Goal: Task Accomplishment & Management: Manage account settings

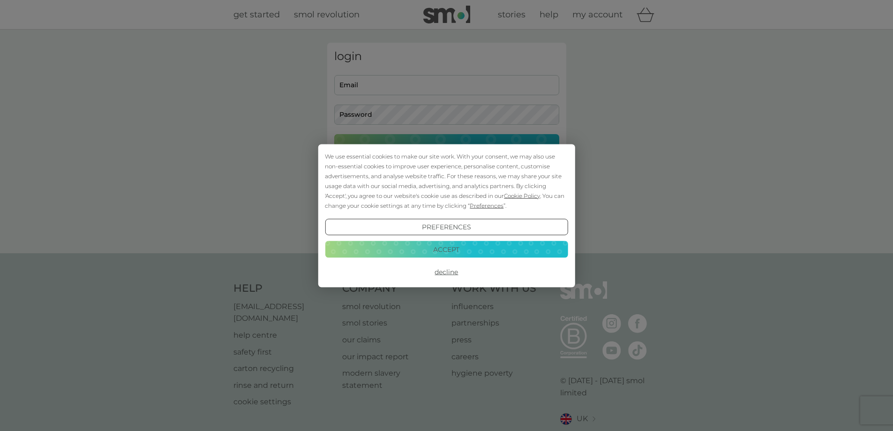
type input "emily_marion@hotmail.com"
click at [453, 247] on button "Accept" at bounding box center [446, 249] width 243 height 17
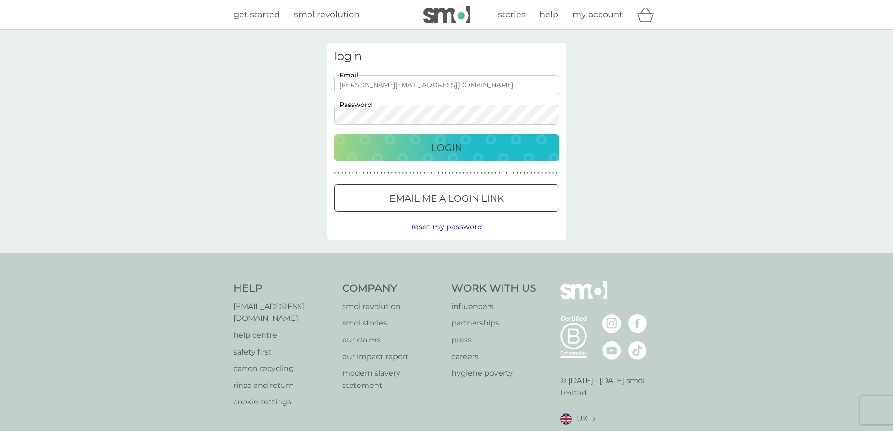
click at [475, 148] on div "Login" at bounding box center [447, 147] width 206 height 15
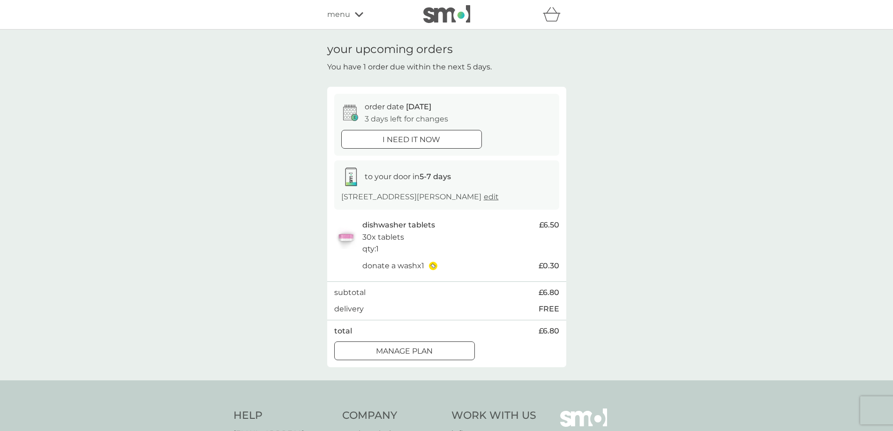
click at [406, 354] on div at bounding box center [405, 352] width 34 height 10
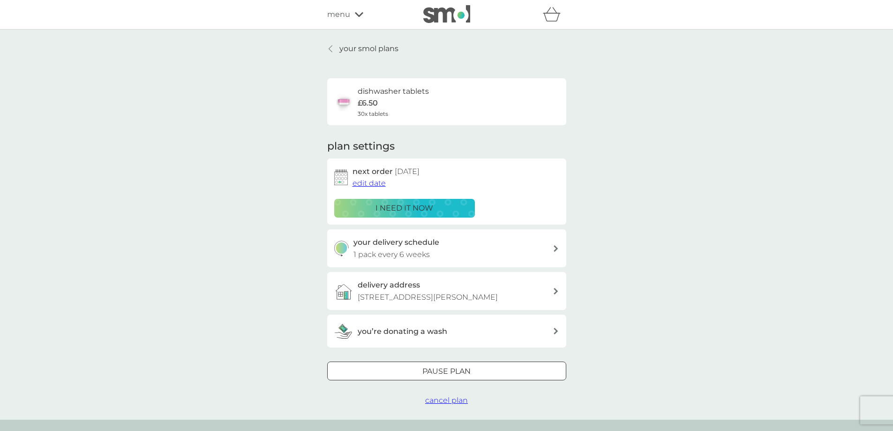
click at [375, 181] on span "edit date" at bounding box center [369, 183] width 33 height 9
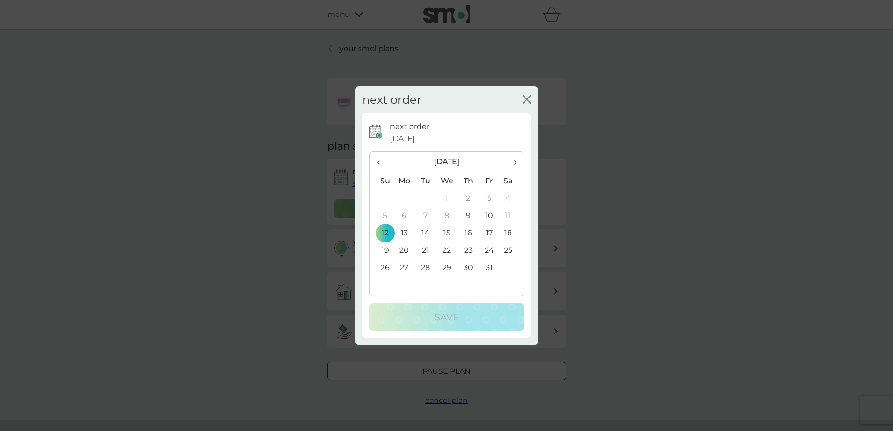
click at [515, 163] on span "›" at bounding box center [511, 162] width 9 height 20
click at [511, 196] on td "1" at bounding box center [511, 197] width 23 height 17
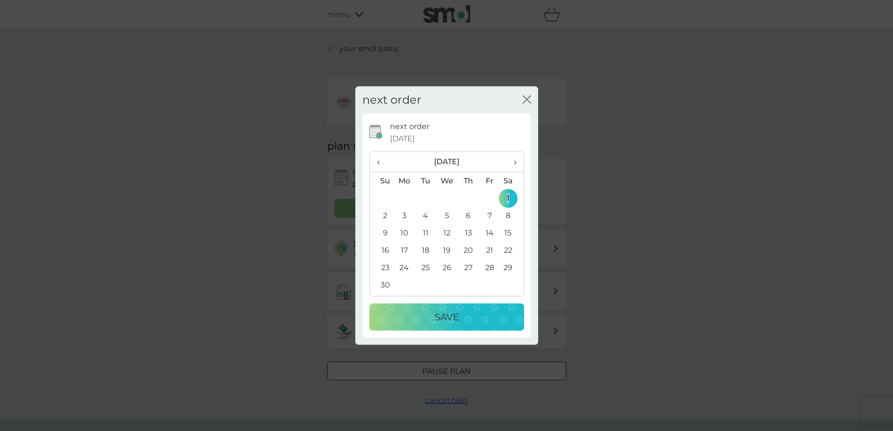
click at [511, 196] on td "1" at bounding box center [511, 197] width 23 height 17
click at [454, 319] on p "Save" at bounding box center [447, 316] width 24 height 15
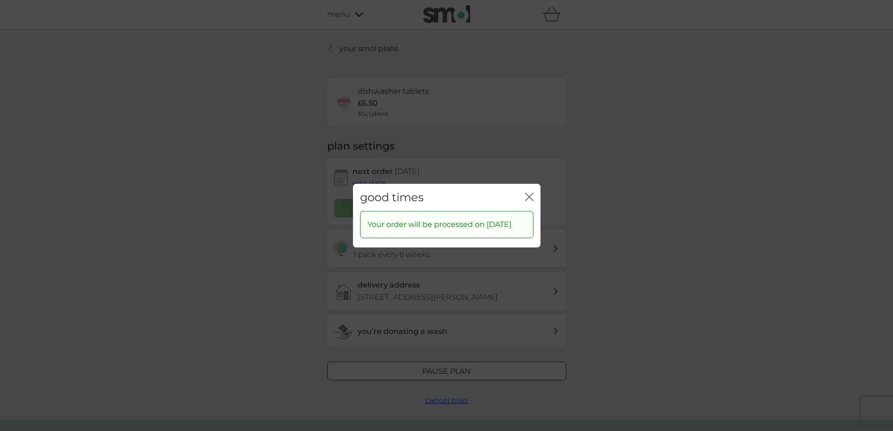
click at [531, 193] on icon "close" at bounding box center [531, 197] width 4 height 8
